Goal: Navigation & Orientation: Find specific page/section

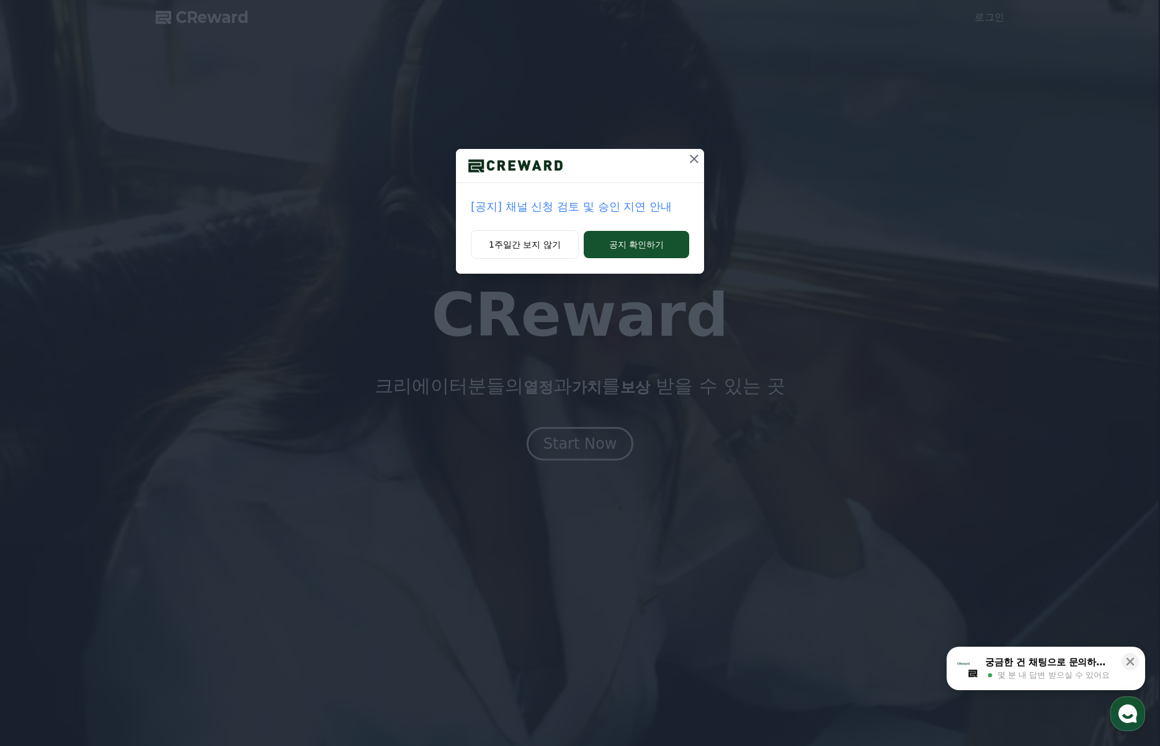
click at [697, 160] on icon at bounding box center [694, 158] width 15 height 15
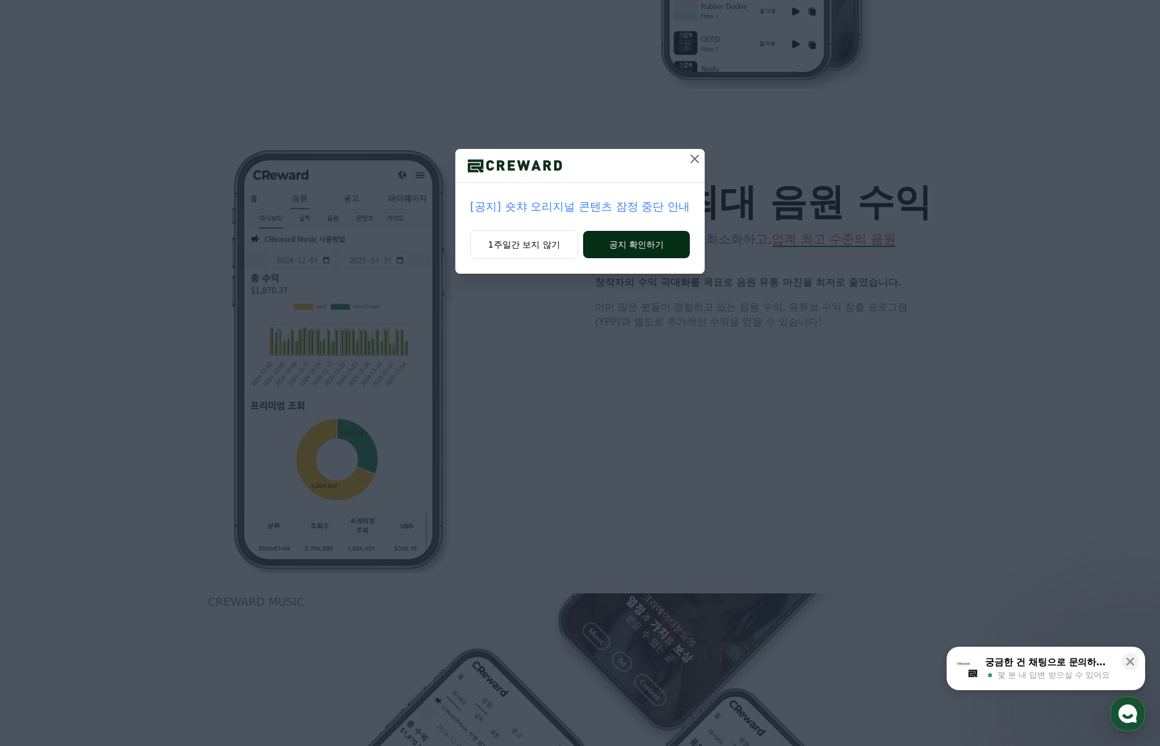
scroll to position [1303, 0]
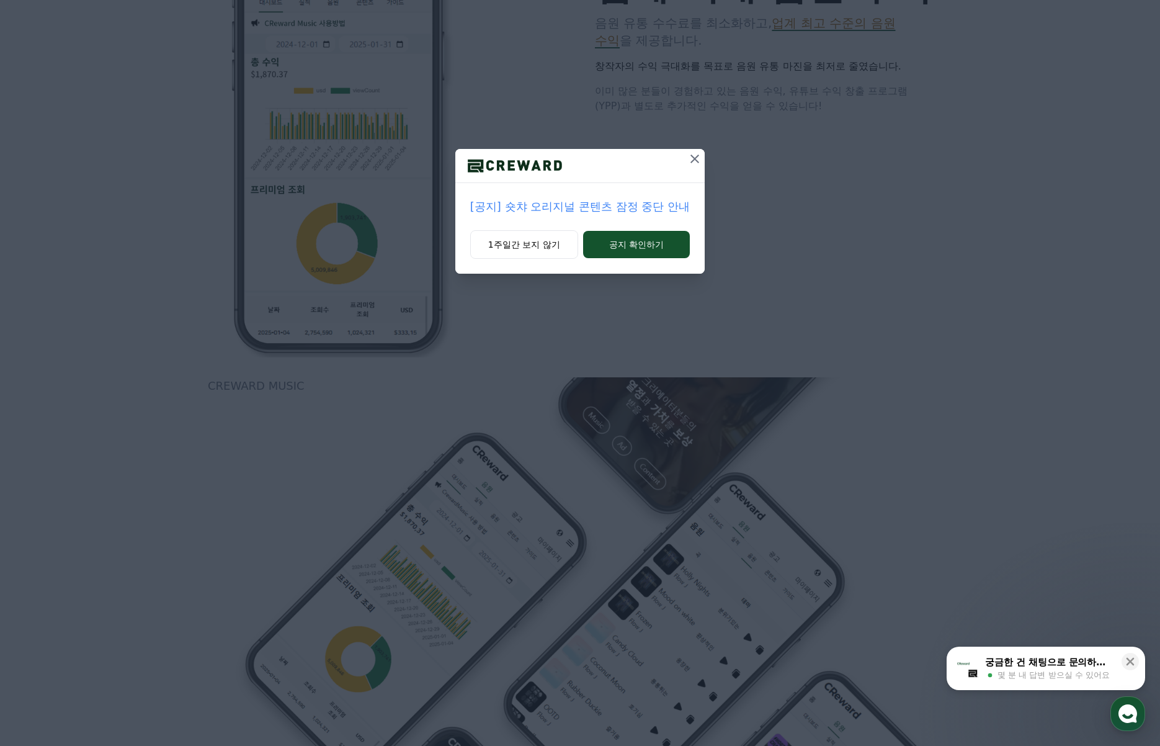
click at [688, 155] on icon at bounding box center [695, 158] width 15 height 15
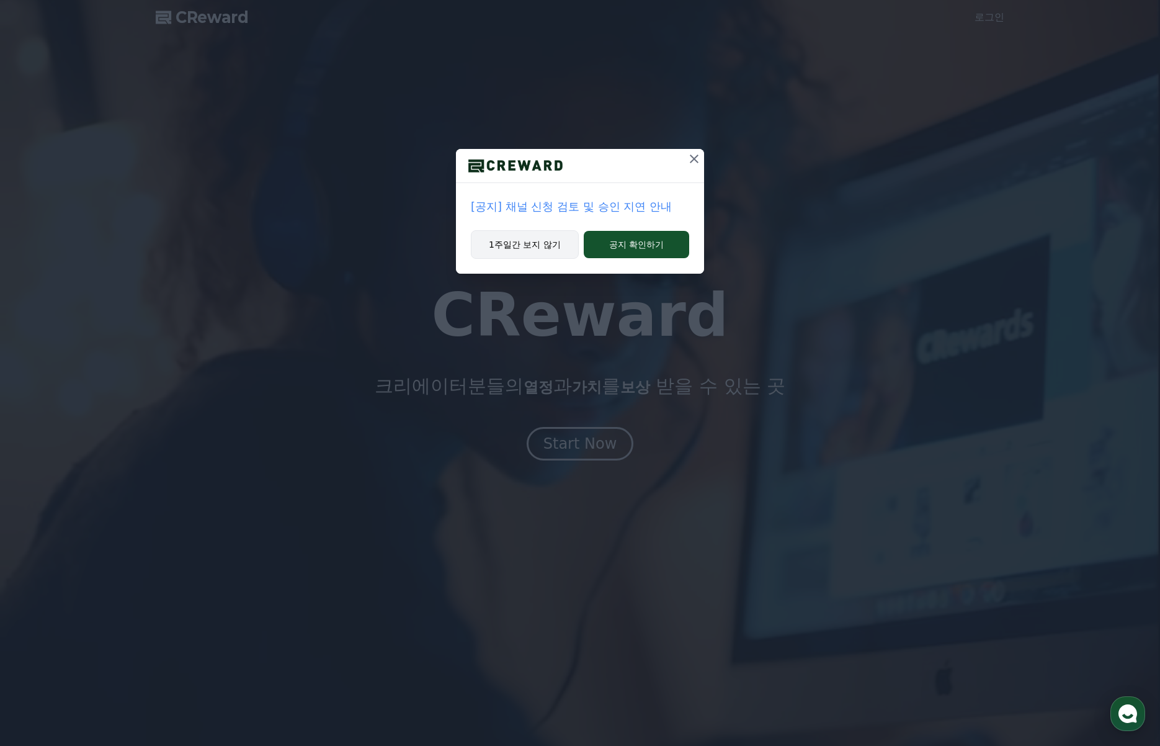
click at [545, 249] on button "1주일간 보지 않기" at bounding box center [525, 244] width 108 height 29
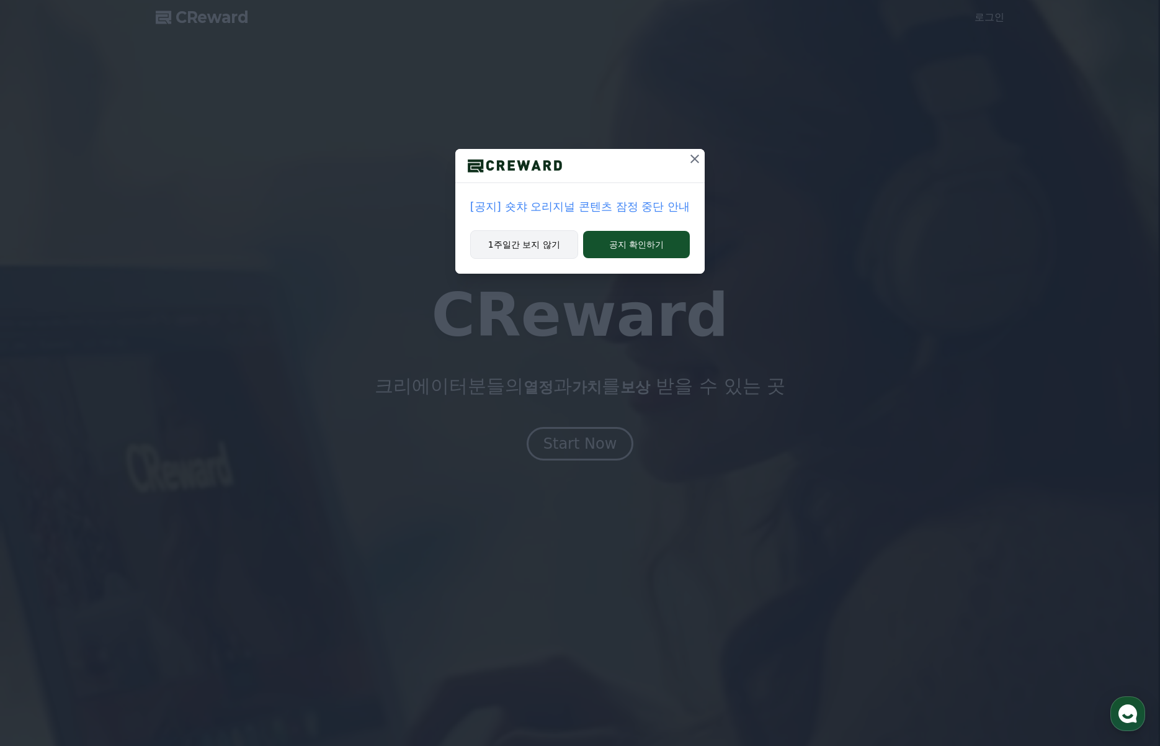
click at [558, 253] on button "1주일간 보지 않기" at bounding box center [524, 244] width 108 height 29
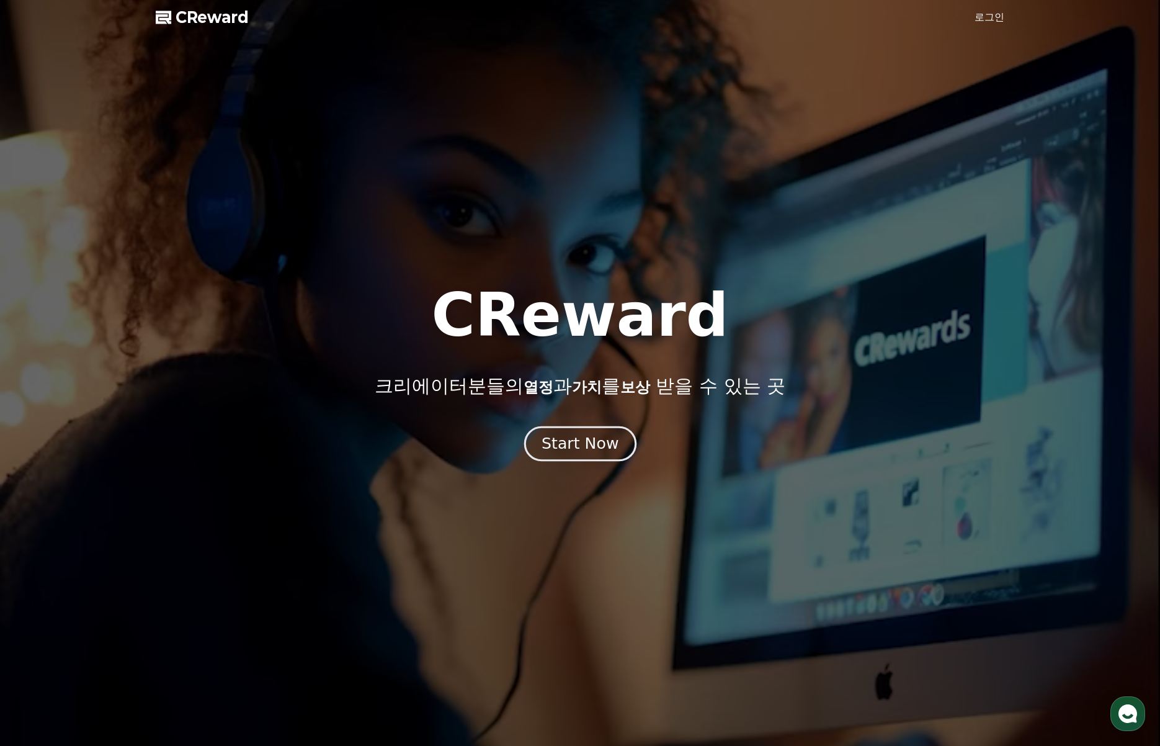
click at [592, 444] on div "Start Now" at bounding box center [580, 443] width 77 height 21
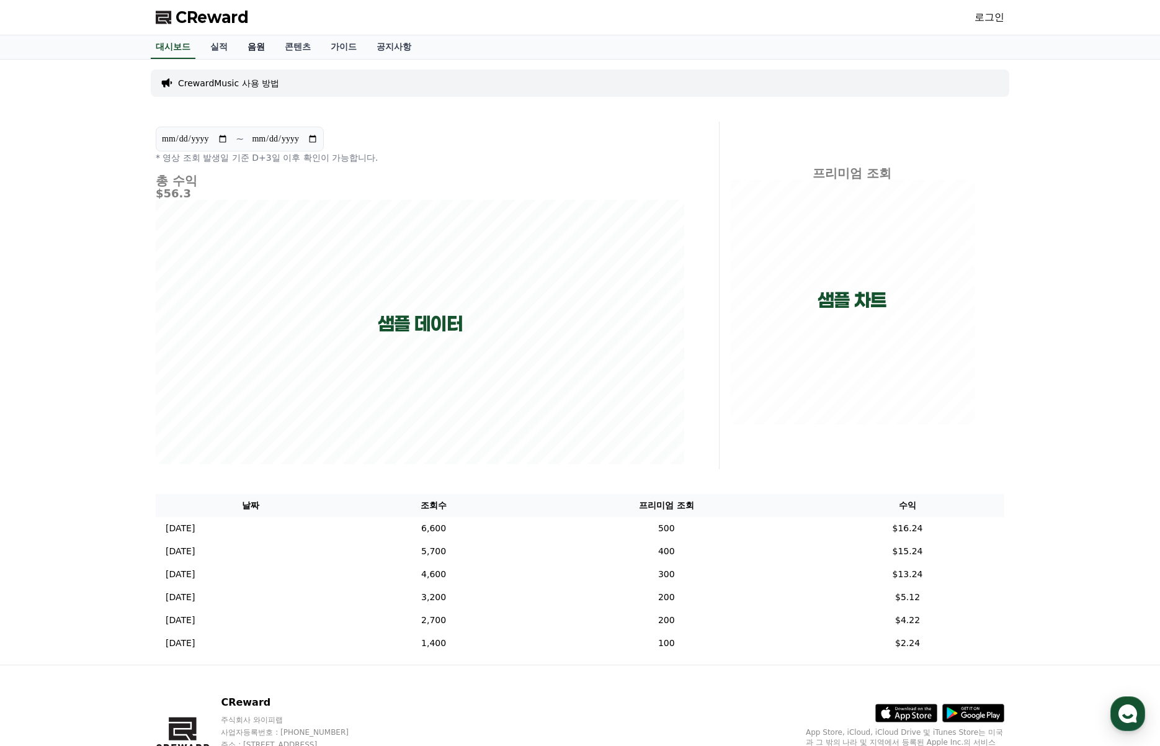
click at [248, 43] on link "음원" at bounding box center [256, 47] width 37 height 24
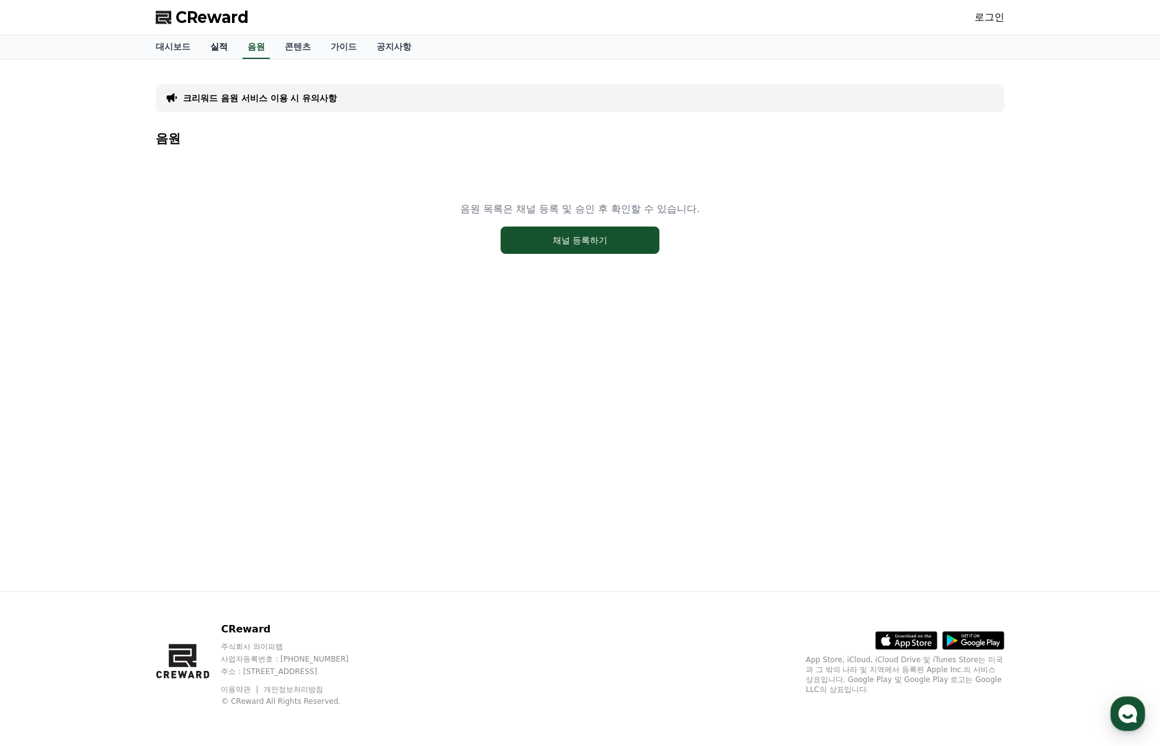
click at [228, 53] on link "실적" at bounding box center [218, 47] width 37 height 24
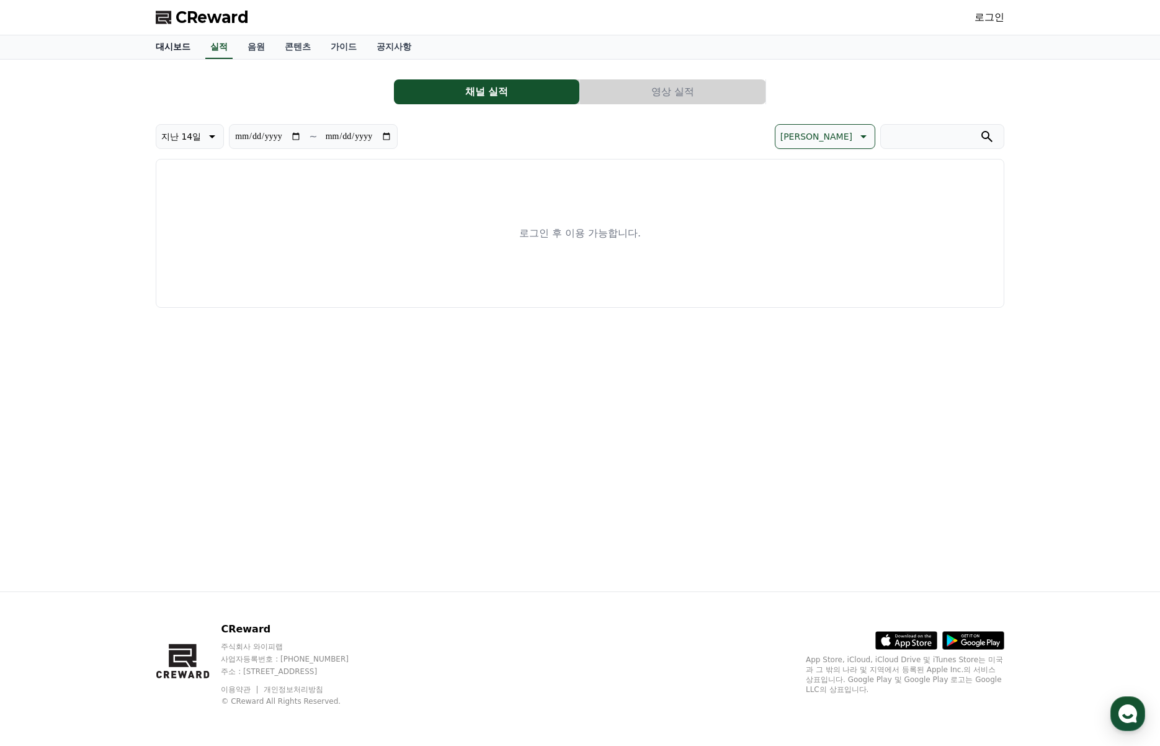
click at [175, 51] on link "대시보드" at bounding box center [173, 47] width 55 height 24
click at [162, 45] on link "대시보드" at bounding box center [173, 47] width 55 height 24
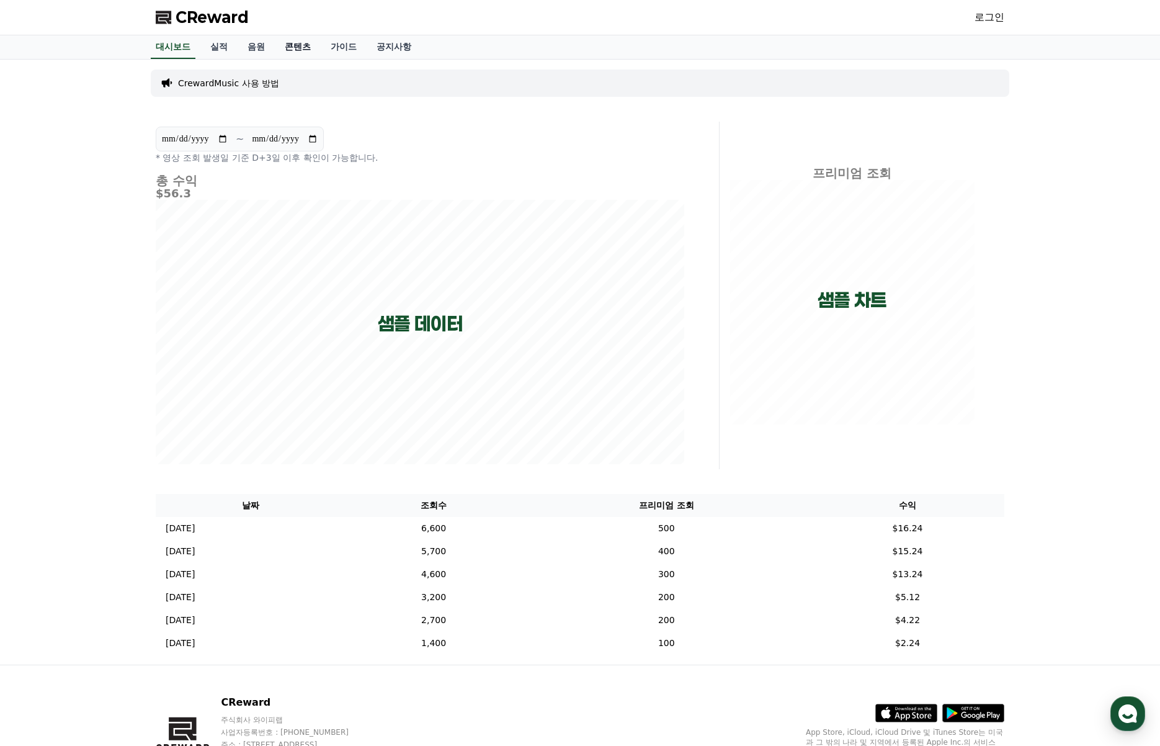
click at [308, 50] on link "콘텐츠" at bounding box center [298, 47] width 46 height 24
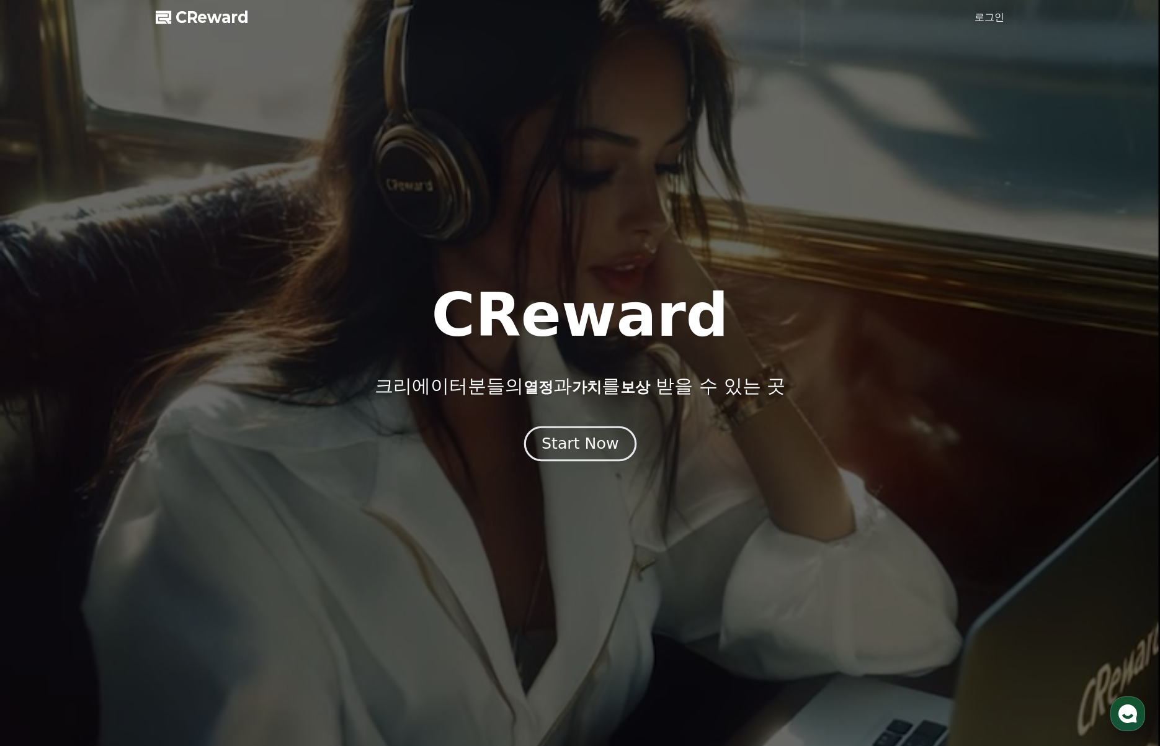
click at [576, 436] on div "Start Now" at bounding box center [580, 443] width 77 height 21
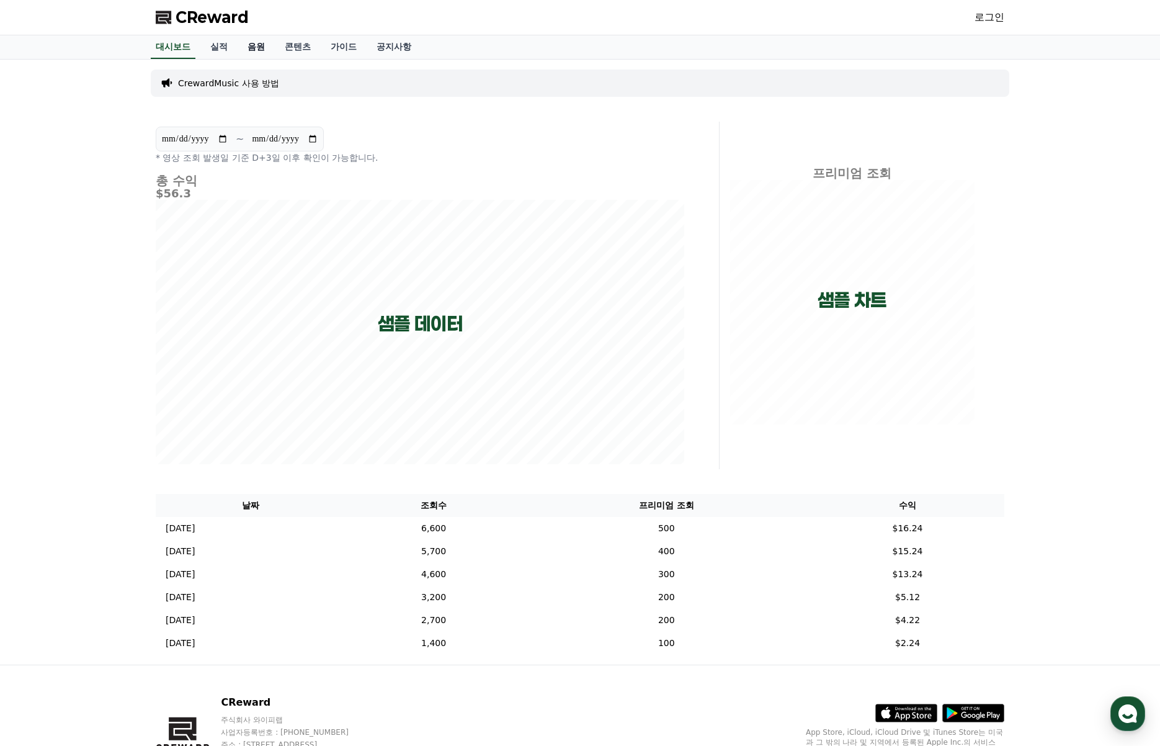
click at [262, 43] on link "음원" at bounding box center [256, 47] width 37 height 24
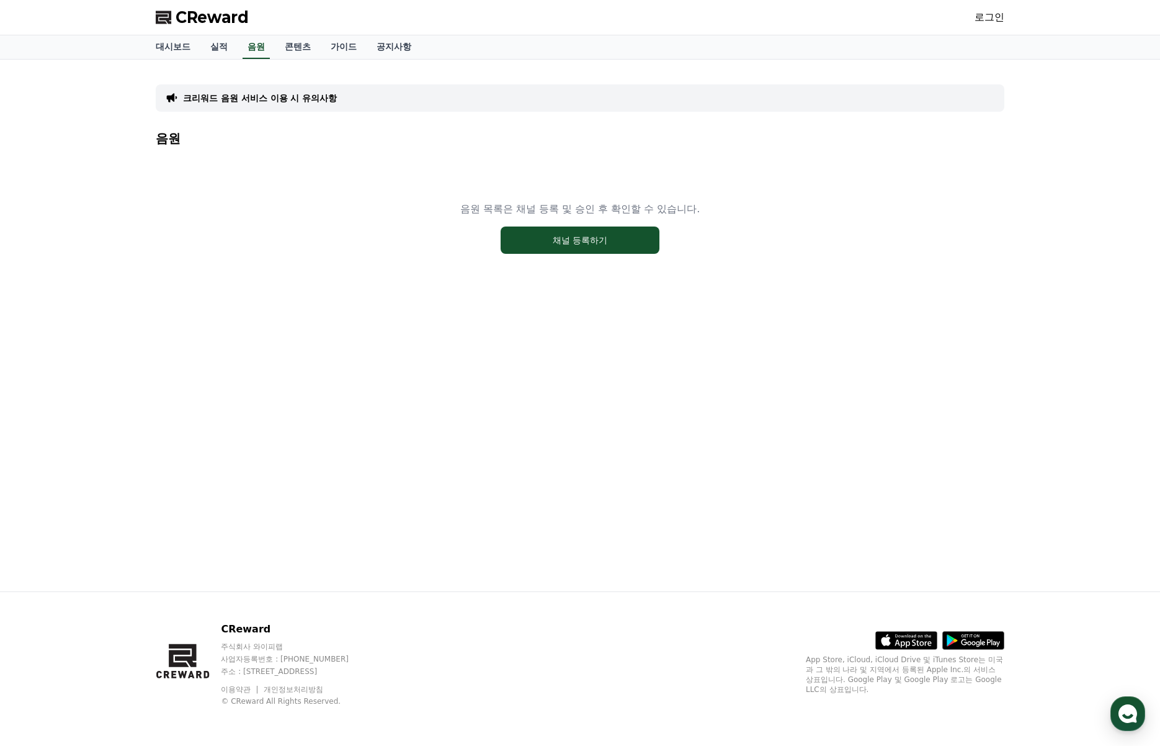
click at [261, 374] on div "크리워드 음원 서비스 이용 시 유의사항 음원 음원 목록은 채널 등록 및 승인 후 확인할 수 있습니다. 채널 등록하기" at bounding box center [580, 326] width 869 height 532
click at [992, 14] on link "로그인" at bounding box center [990, 17] width 30 height 15
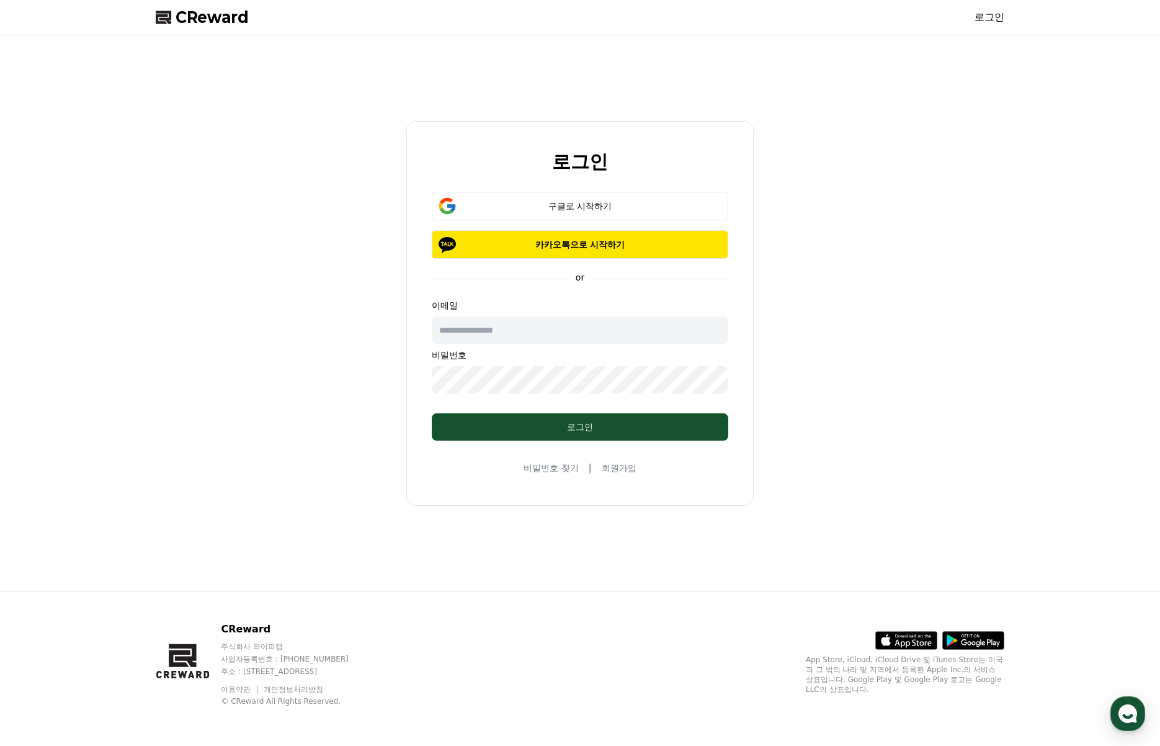
click at [555, 334] on input "text" at bounding box center [580, 329] width 297 height 27
paste input "**********"
type input "**********"
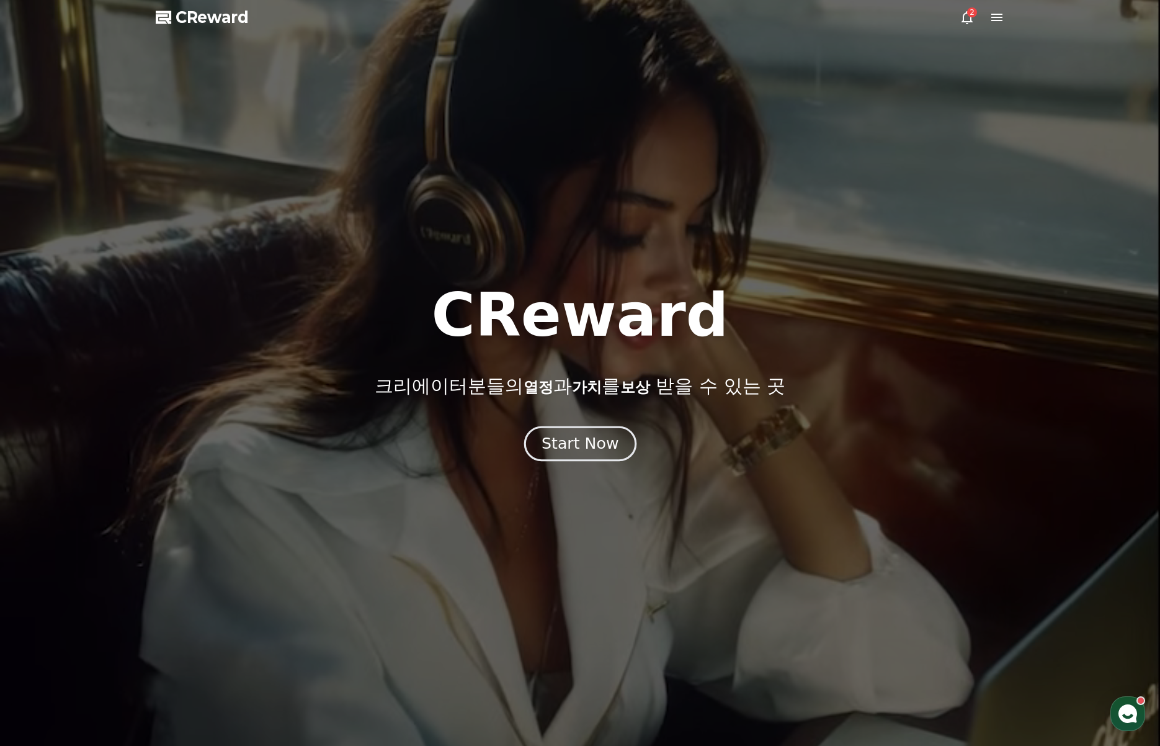
click at [594, 449] on div "Start Now" at bounding box center [580, 443] width 77 height 21
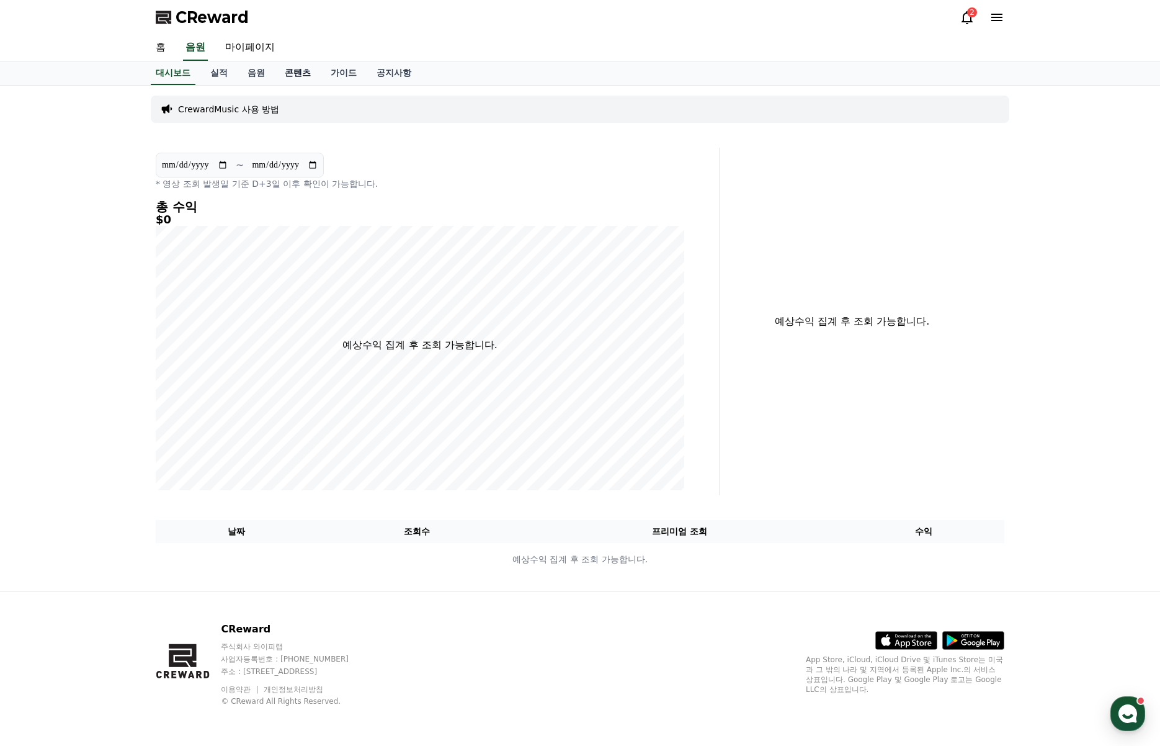
click at [292, 74] on link "콘텐츠" at bounding box center [298, 73] width 46 height 24
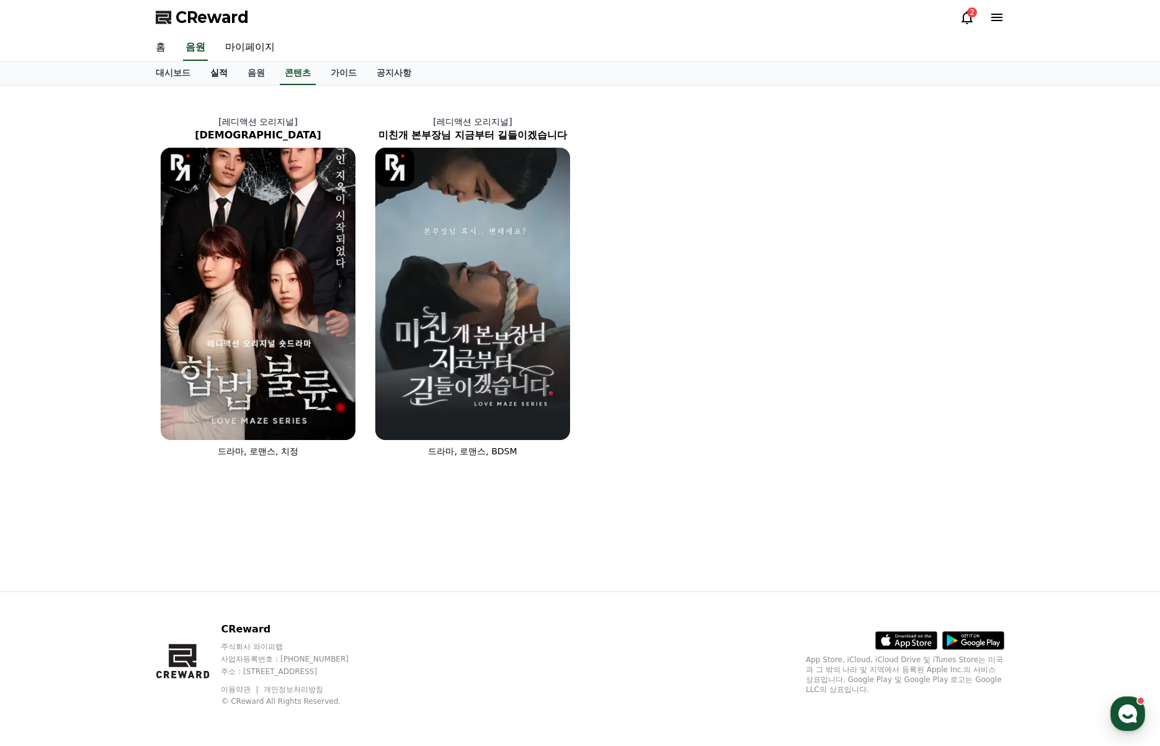
click at [227, 71] on link "실적" at bounding box center [218, 73] width 37 height 24
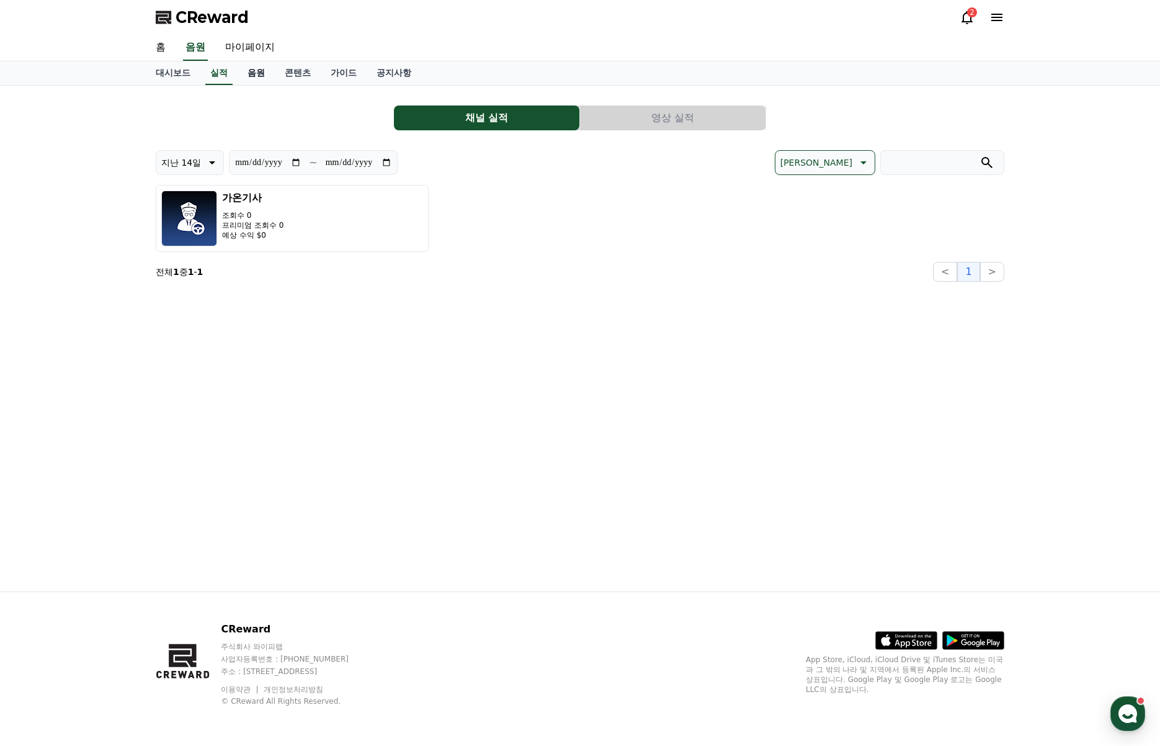
click at [257, 68] on link "음원" at bounding box center [256, 73] width 37 height 24
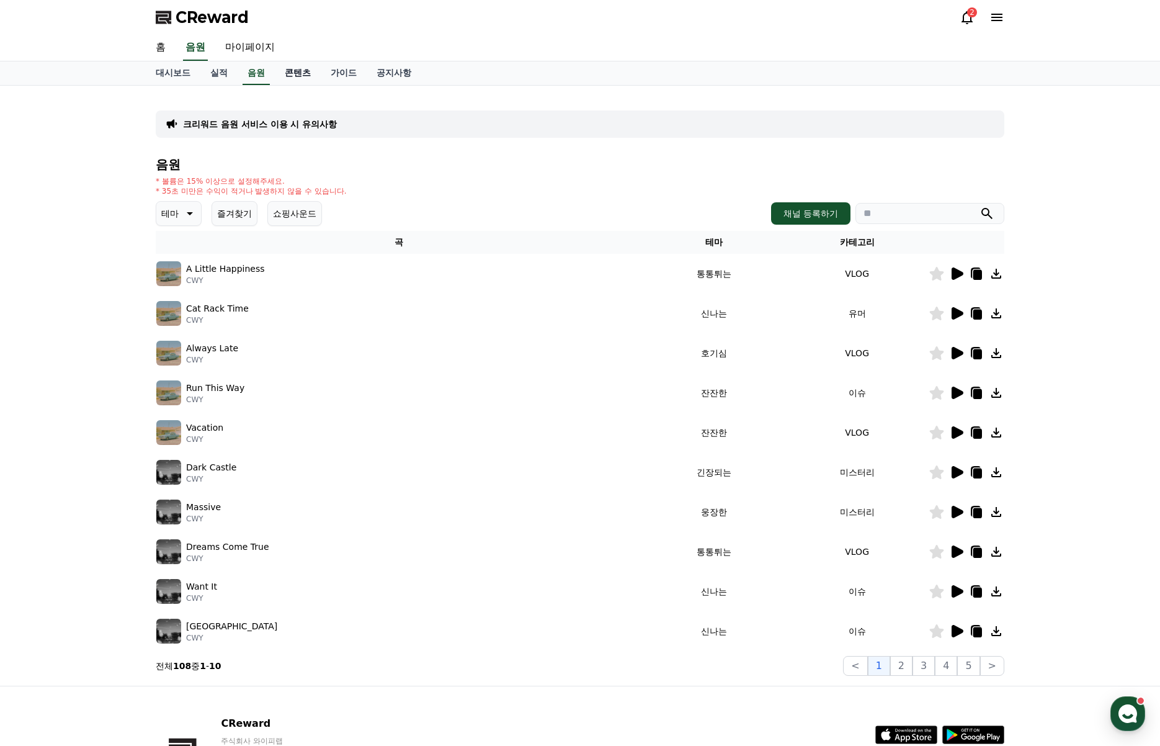
click at [290, 77] on link "콘텐츠" at bounding box center [298, 73] width 46 height 24
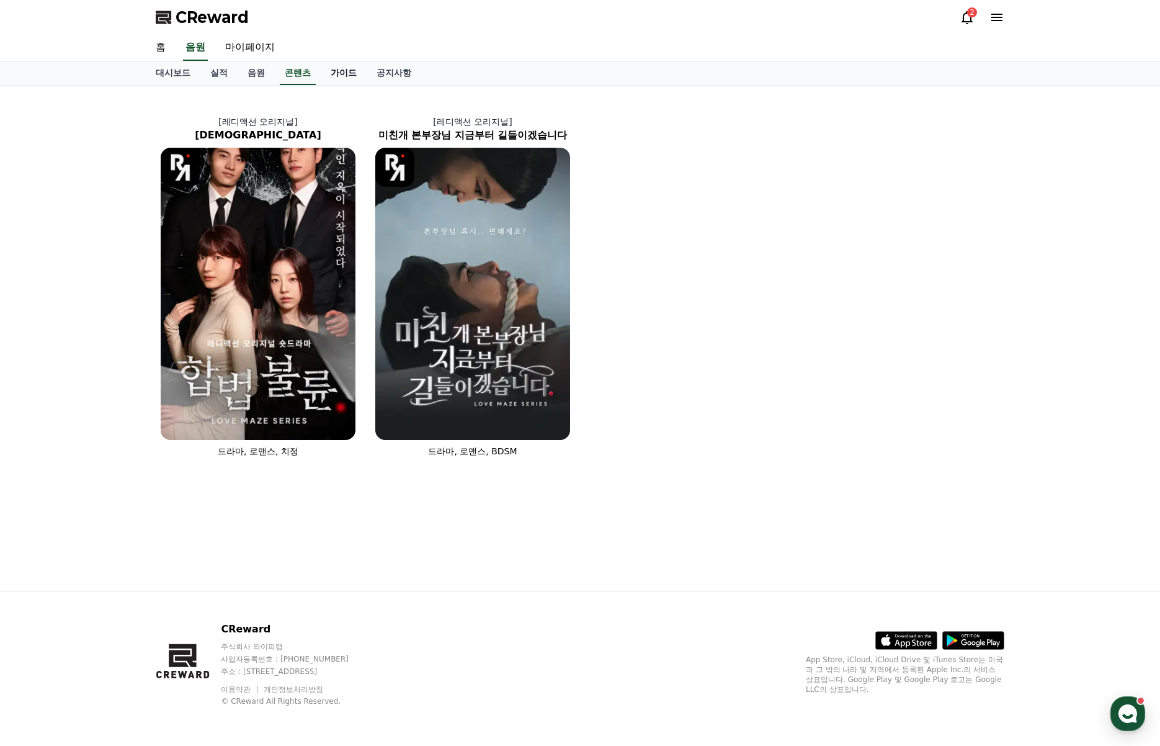
click at [337, 78] on link "가이드" at bounding box center [344, 73] width 46 height 24
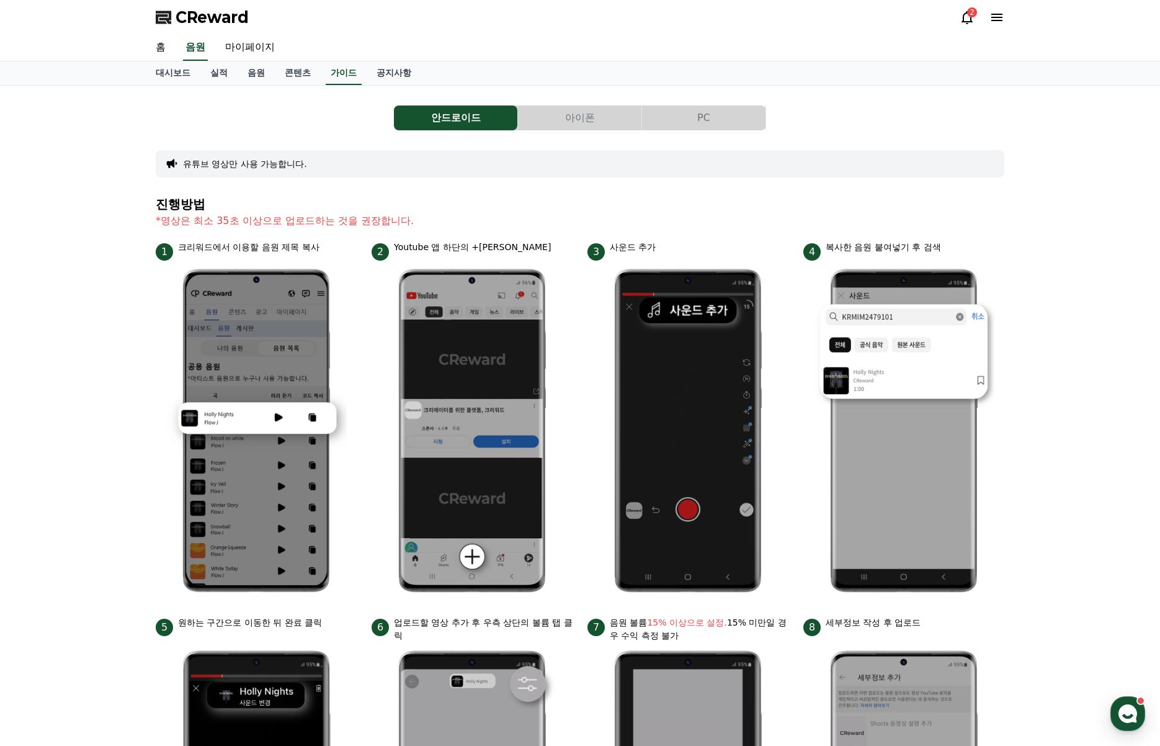
scroll to position [401, 0]
